Goal: Task Accomplishment & Management: Complete application form

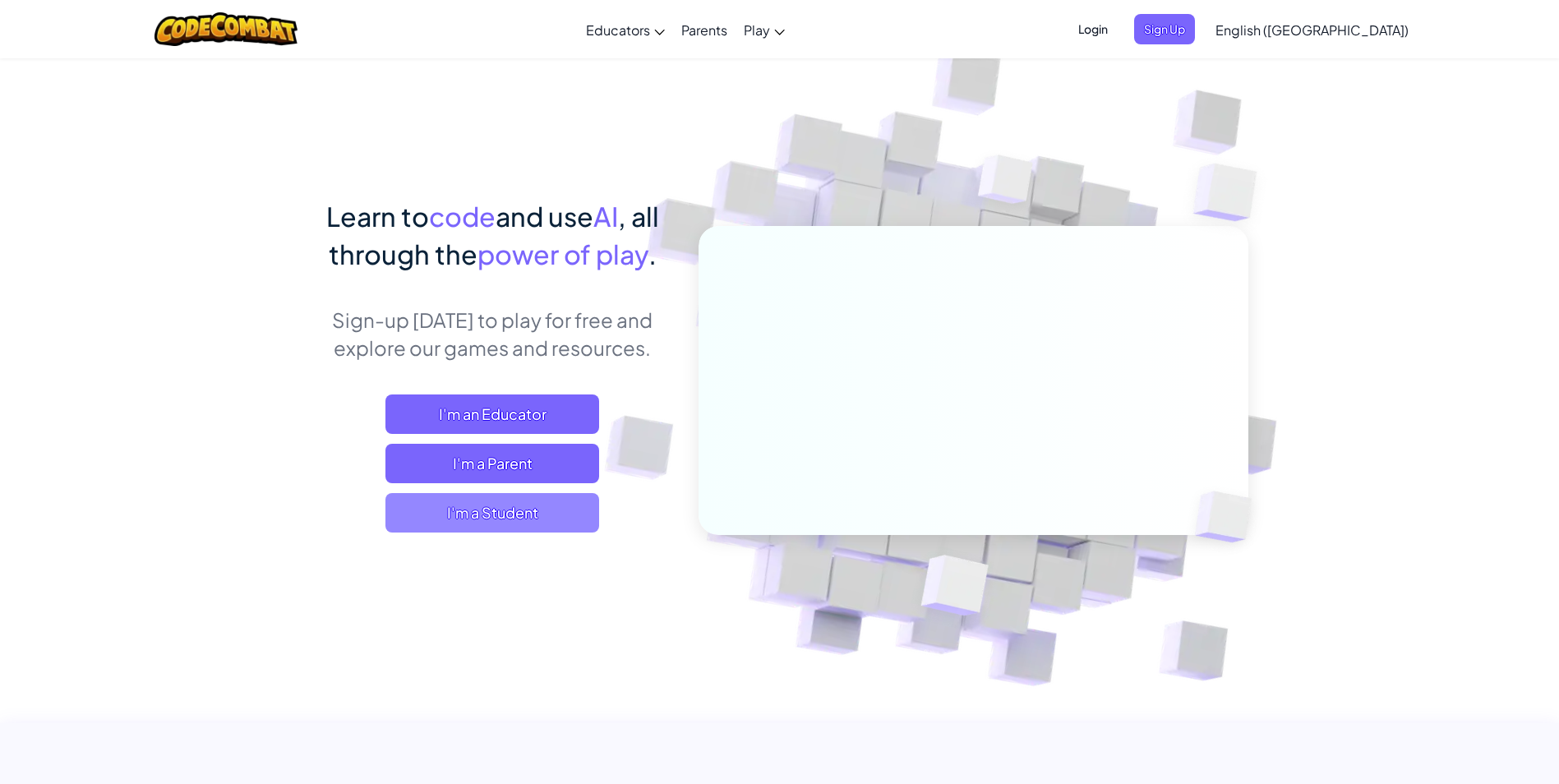
click at [504, 500] on span "I'm a Student" at bounding box center [492, 512] width 214 height 40
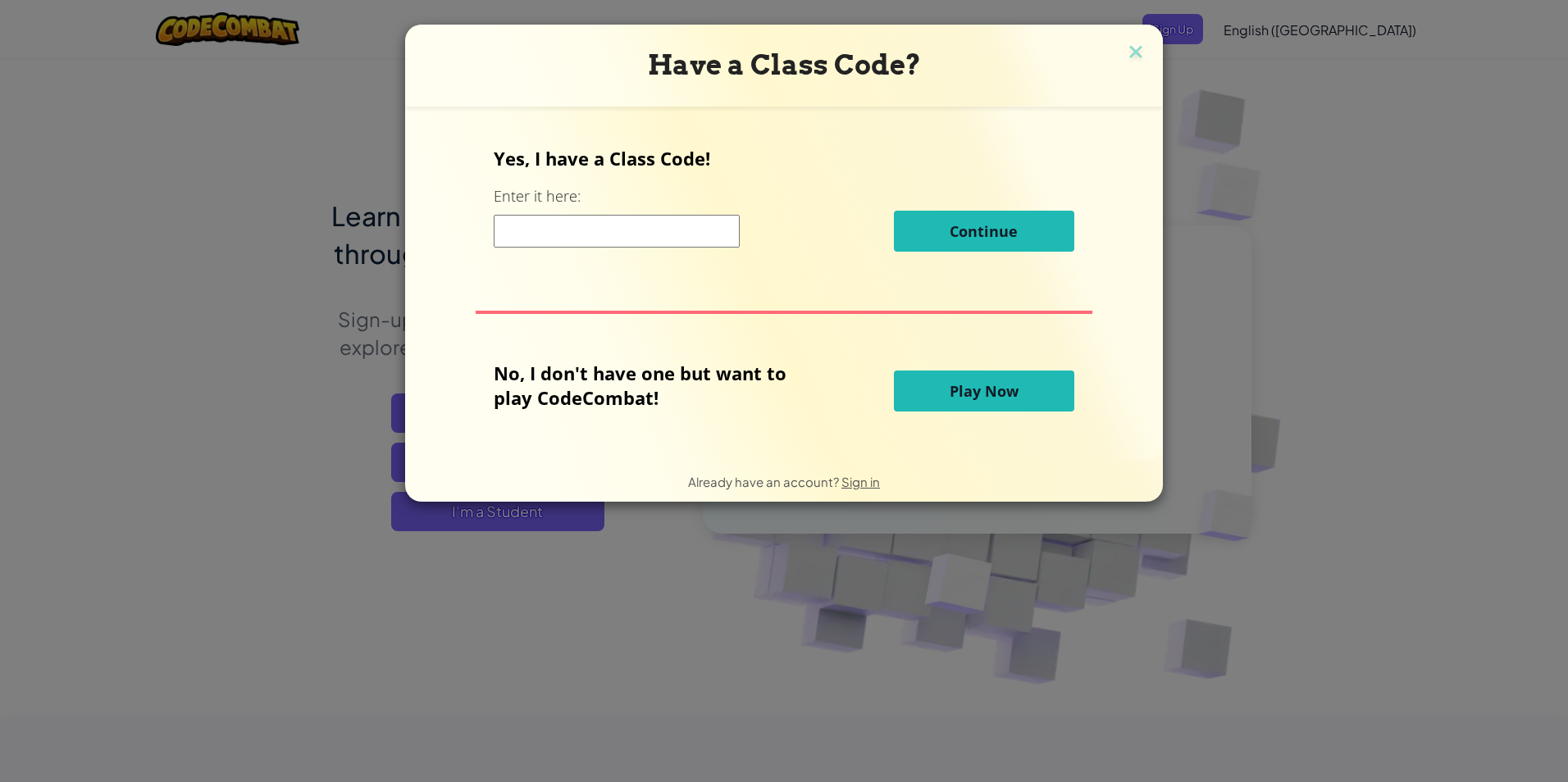
click at [565, 236] on input at bounding box center [616, 231] width 246 height 33
type input "SizeLazyGame"
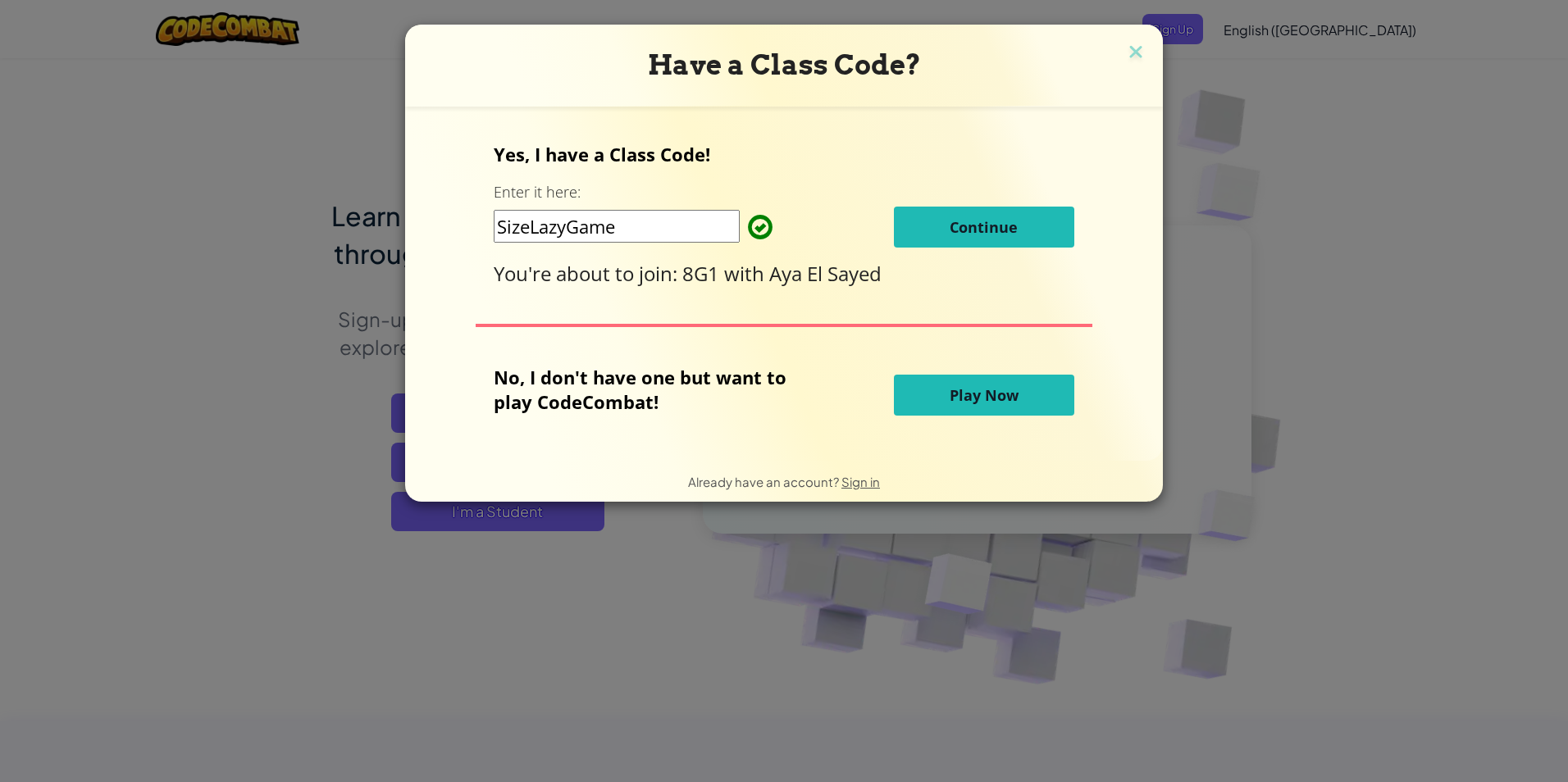
click at [943, 229] on button "Continue" at bounding box center [984, 227] width 180 height 41
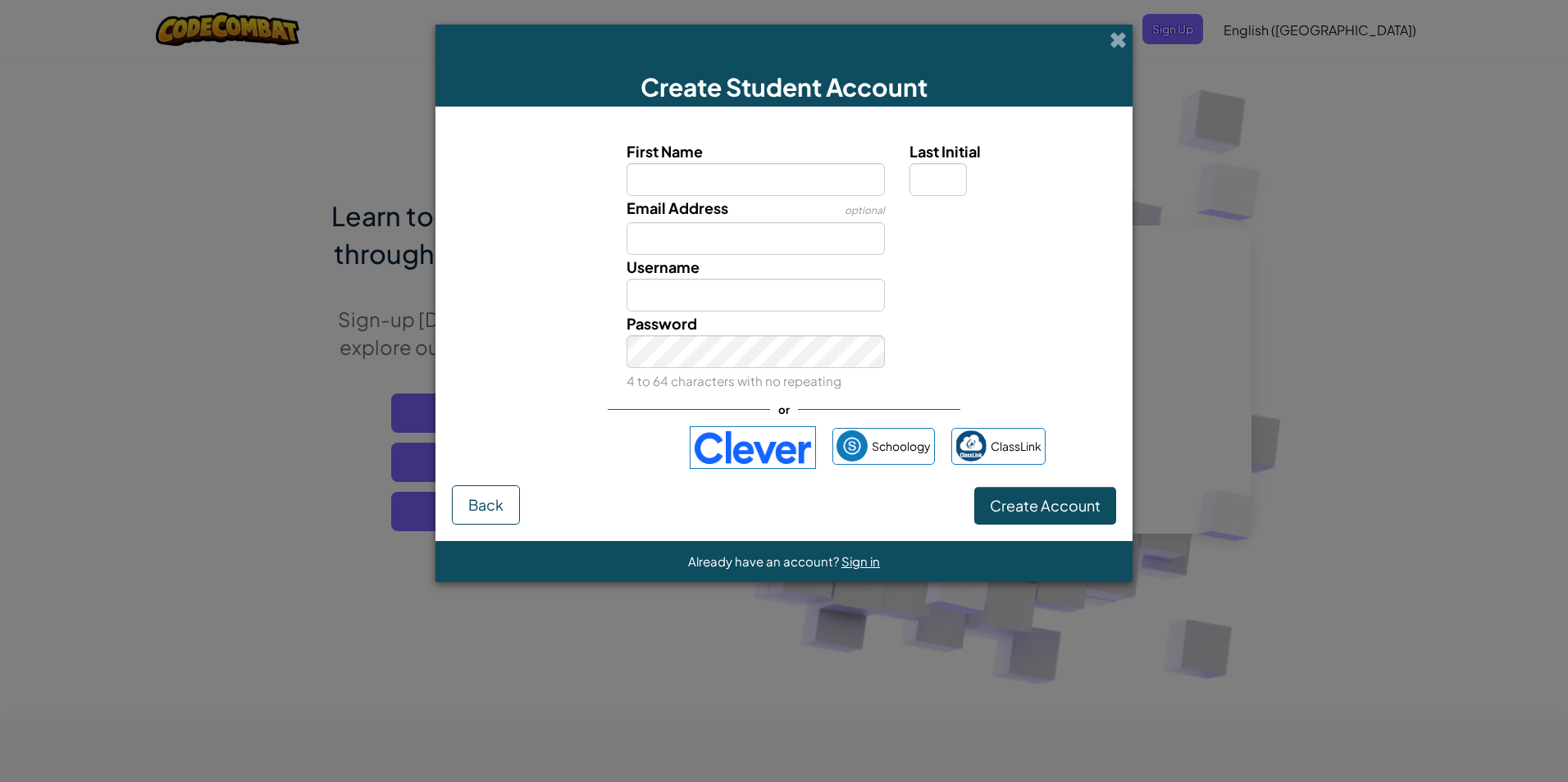
drag, startPoint x: 1178, startPoint y: 418, endPoint x: 907, endPoint y: 285, distance: 301.9
click at [1179, 418] on div "Create Student Account First Name Last Initial Email Address optional Username …" at bounding box center [784, 391] width 1568 height 782
click at [1114, 31] on span at bounding box center [1118, 40] width 17 height 17
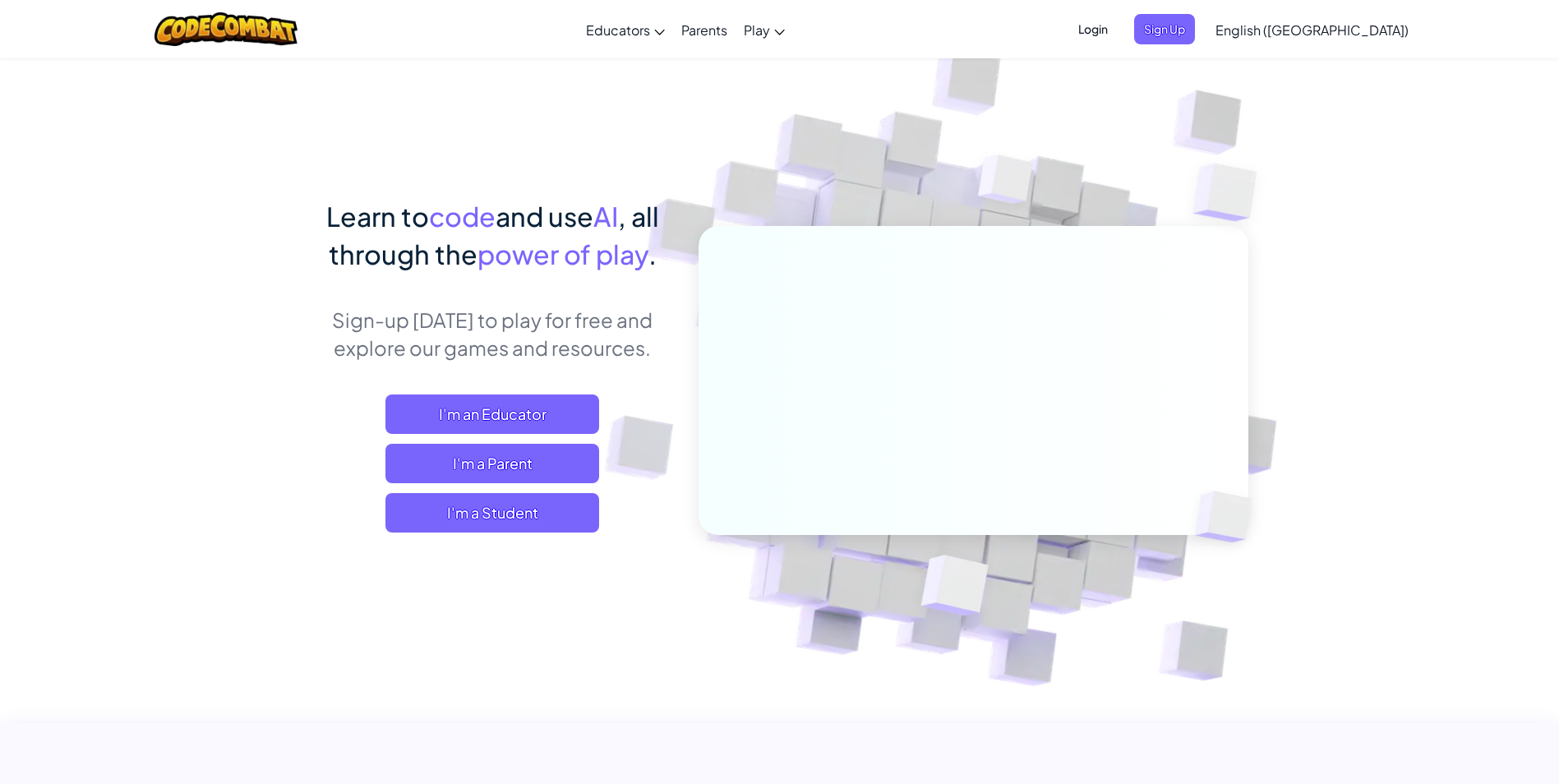
click at [1118, 34] on span "Login" at bounding box center [1093, 29] width 50 height 31
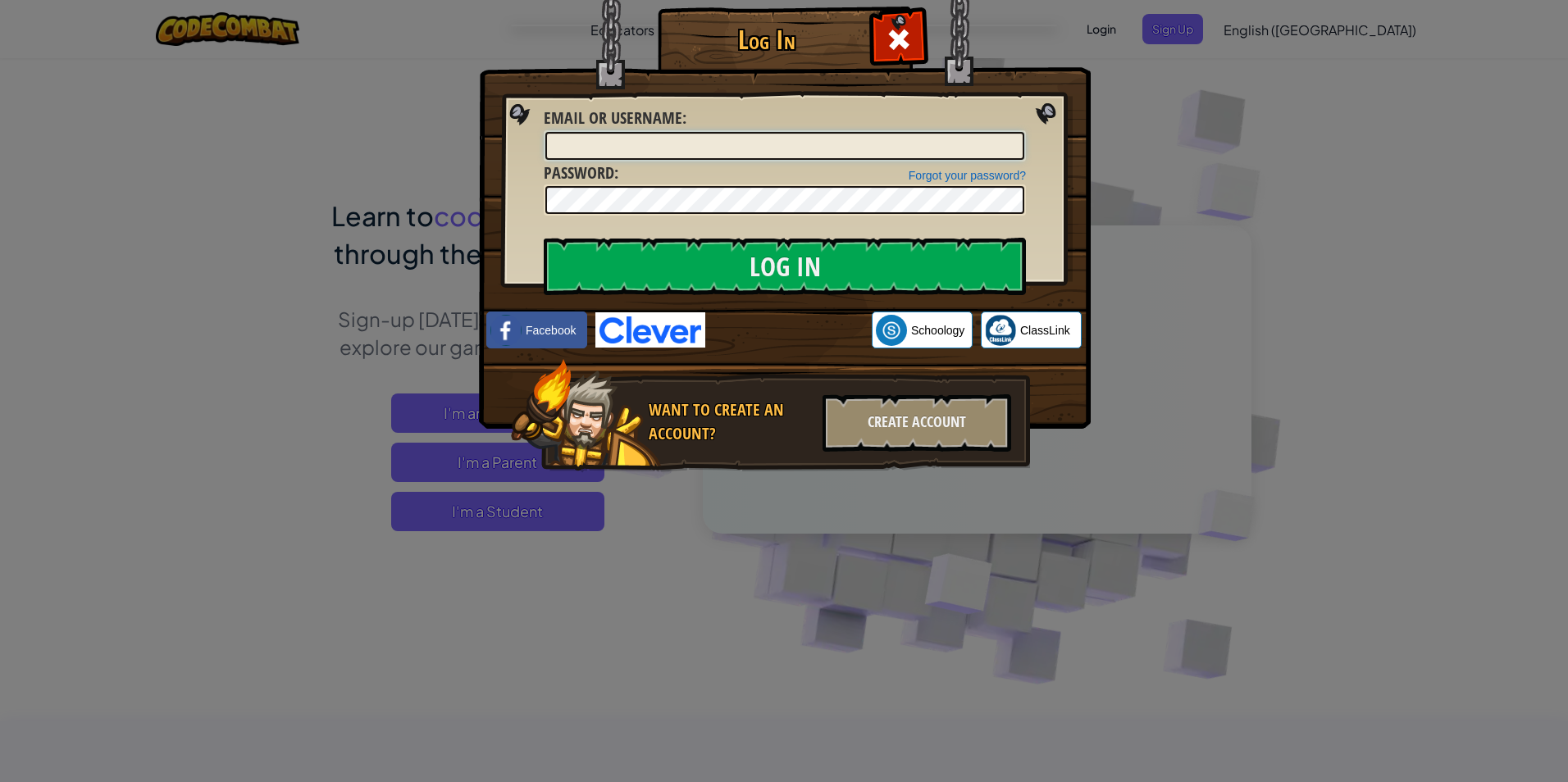
click at [798, 145] on input "Email or Username :" at bounding box center [785, 146] width 479 height 28
type input "[EMAIL_ADDRESS][DOMAIN_NAME]"
click at [915, 175] on link "Forgot your password?" at bounding box center [967, 175] width 117 height 13
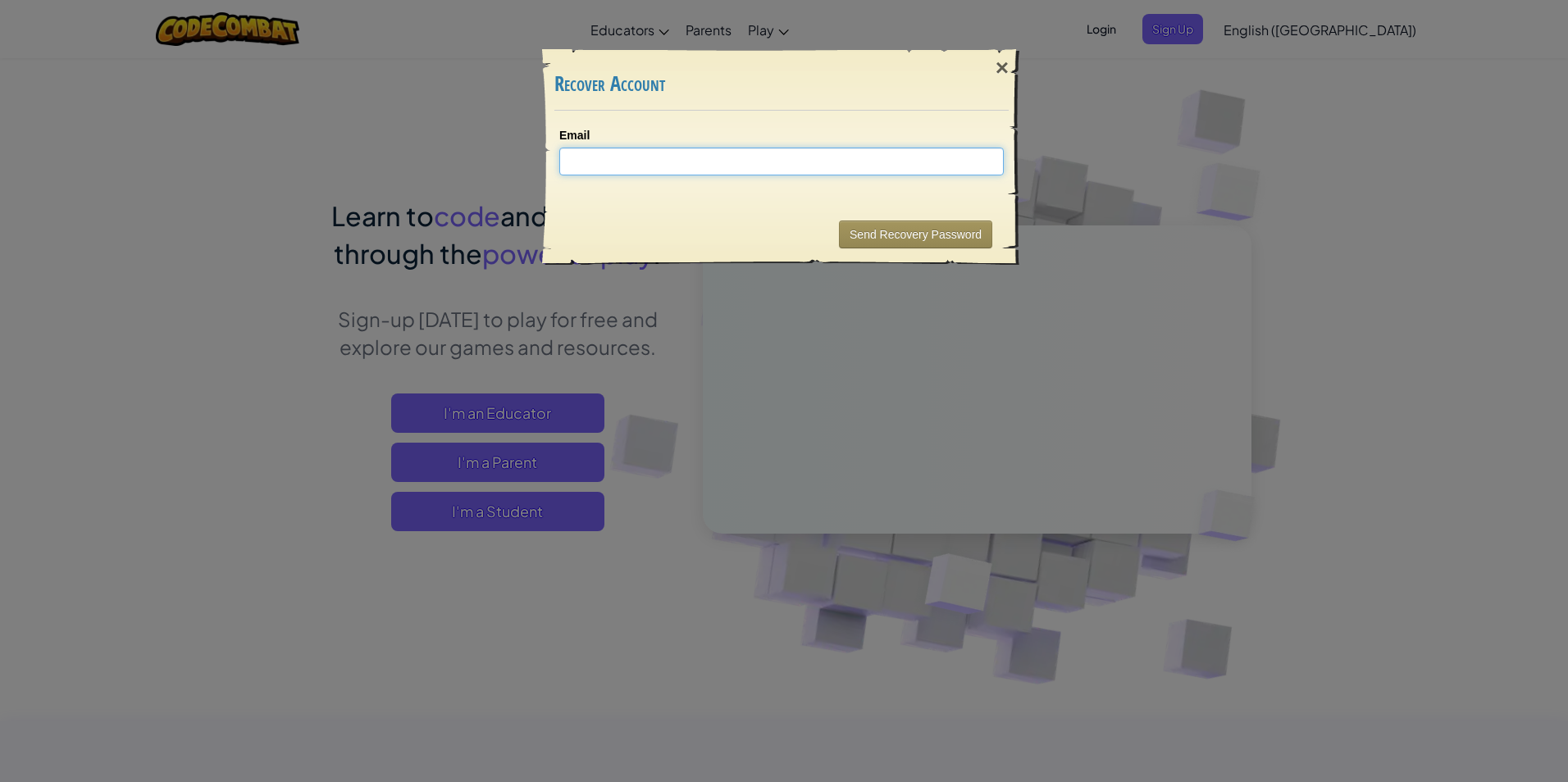
click at [840, 154] on input "Email" at bounding box center [782, 162] width 444 height 28
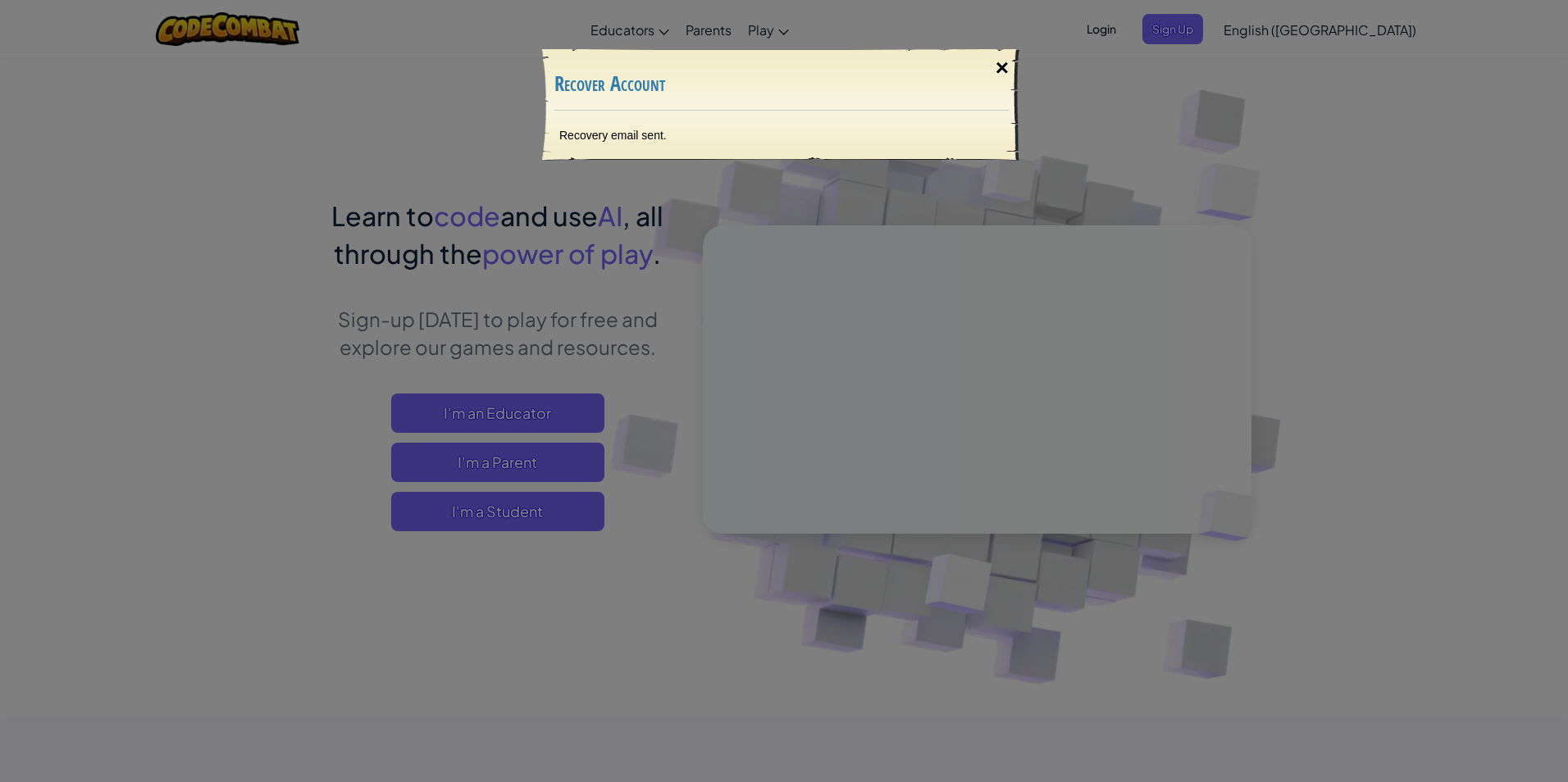
click at [1005, 72] on div "×" at bounding box center [1002, 69] width 38 height 48
